Goal: Information Seeking & Learning: Compare options

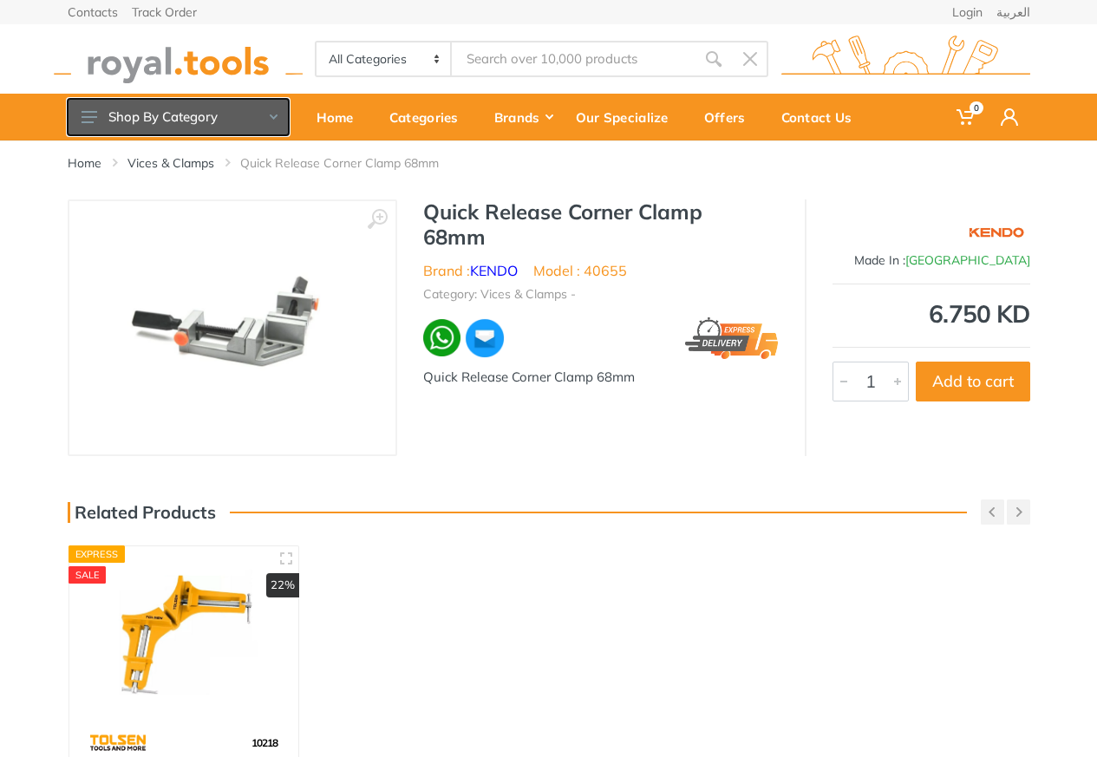
click at [126, 114] on button "Shop By Category" at bounding box center [178, 117] width 221 height 36
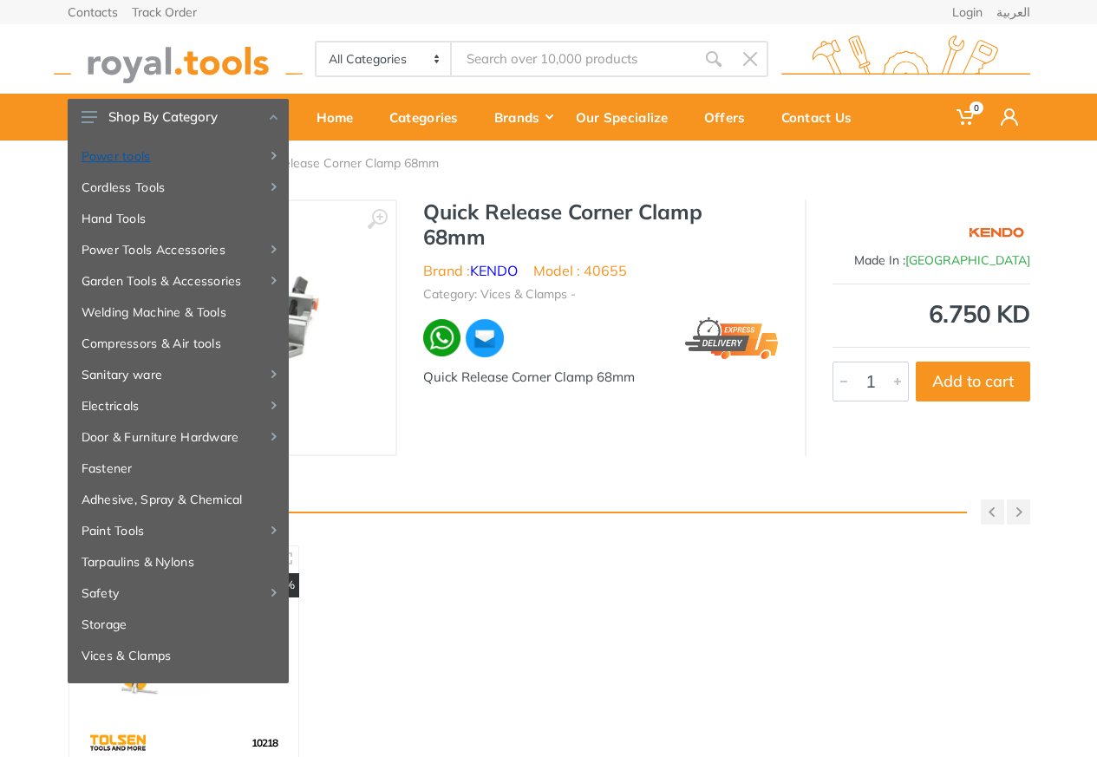
click at [104, 156] on link "Power tools" at bounding box center [178, 155] width 221 height 31
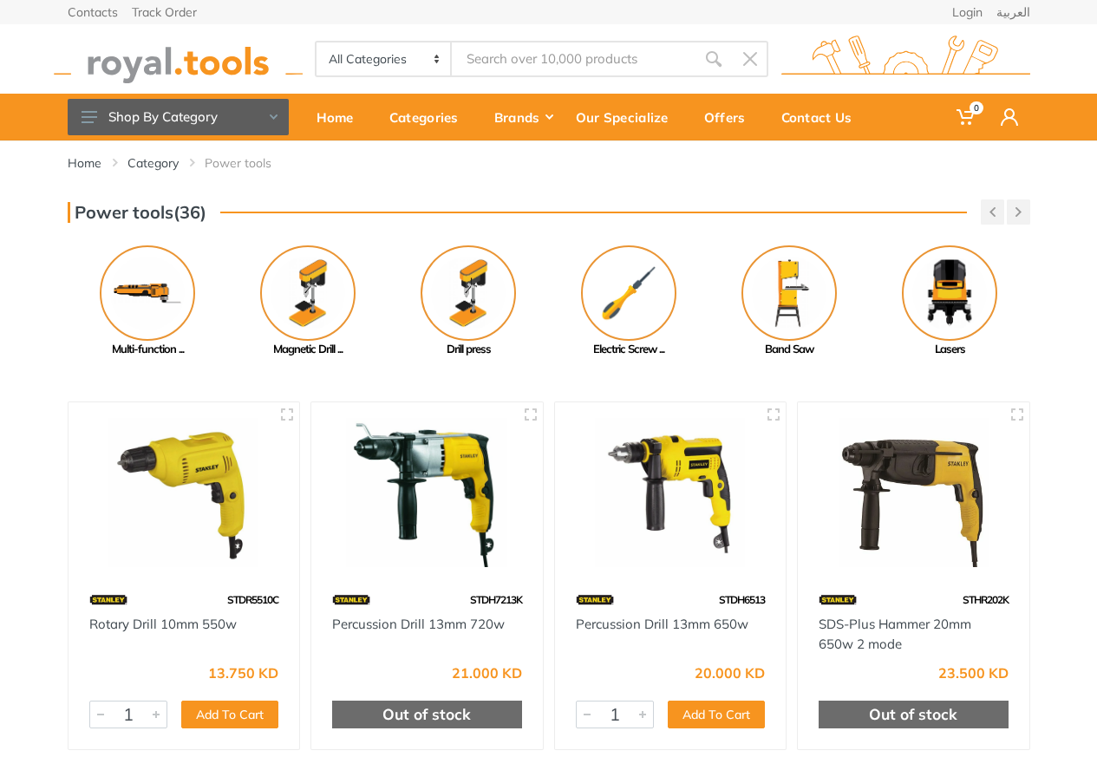
click at [330, 207] on div "Power tools(36)" at bounding box center [549, 211] width 962 height 25
click at [173, 478] on img at bounding box center [184, 493] width 200 height 150
click at [192, 502] on img at bounding box center [184, 493] width 200 height 150
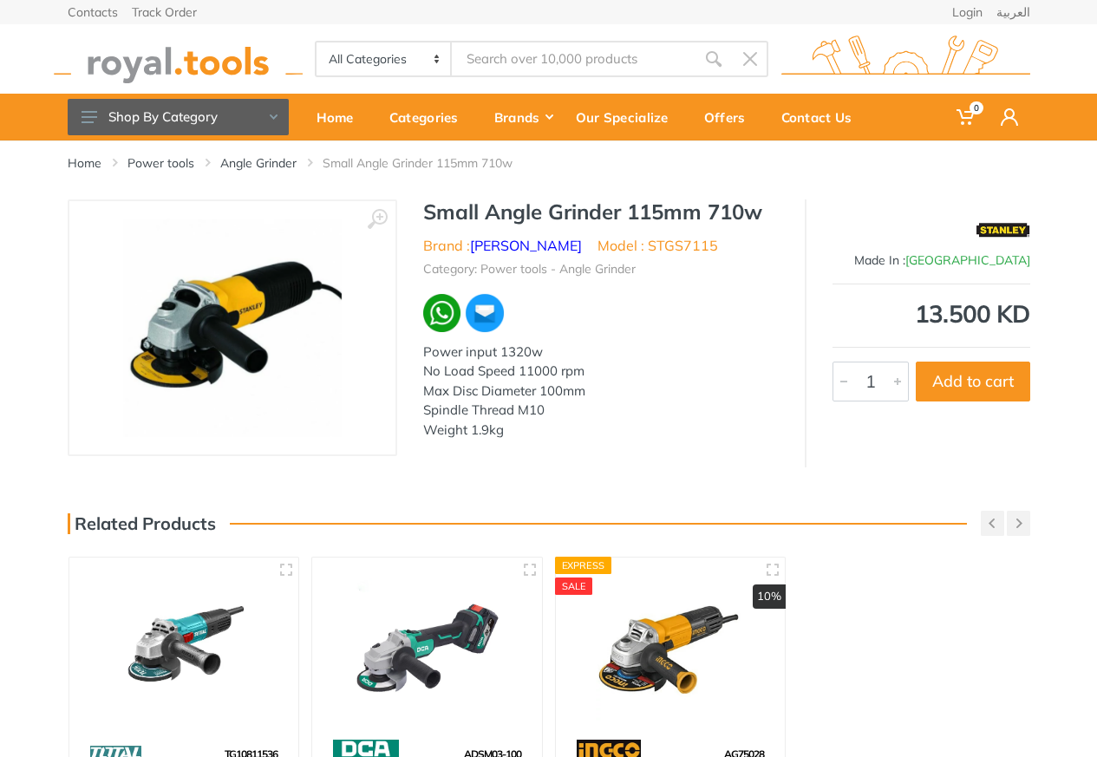
click at [163, 481] on div "Home Power tools Angle Grinder Small Angle Grinder 115mm 710w ‹ › Brand : 264" at bounding box center [548, 544] width 1097 height 808
